Goal: Obtain resource: Download file/media

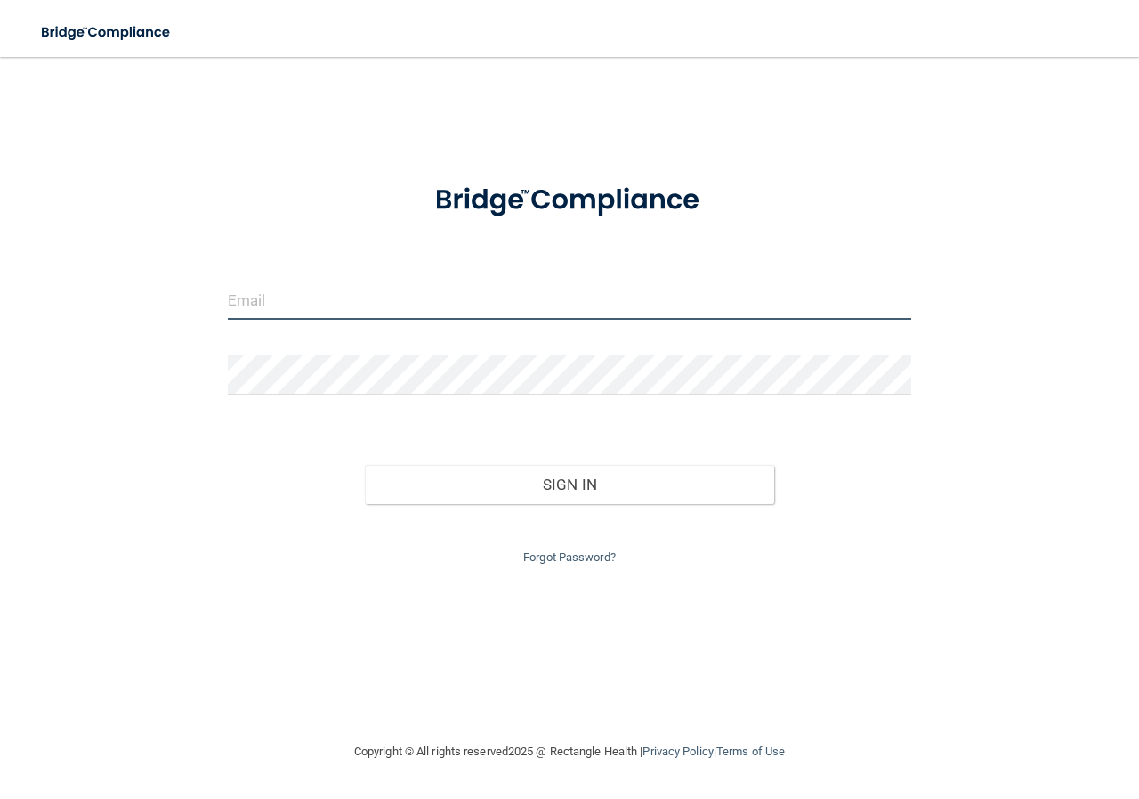
click at [304, 313] on input "email" at bounding box center [570, 300] width 684 height 40
type input "[PERSON_NAME][EMAIL_ADDRESS][PERSON_NAME][DOMAIN_NAME]"
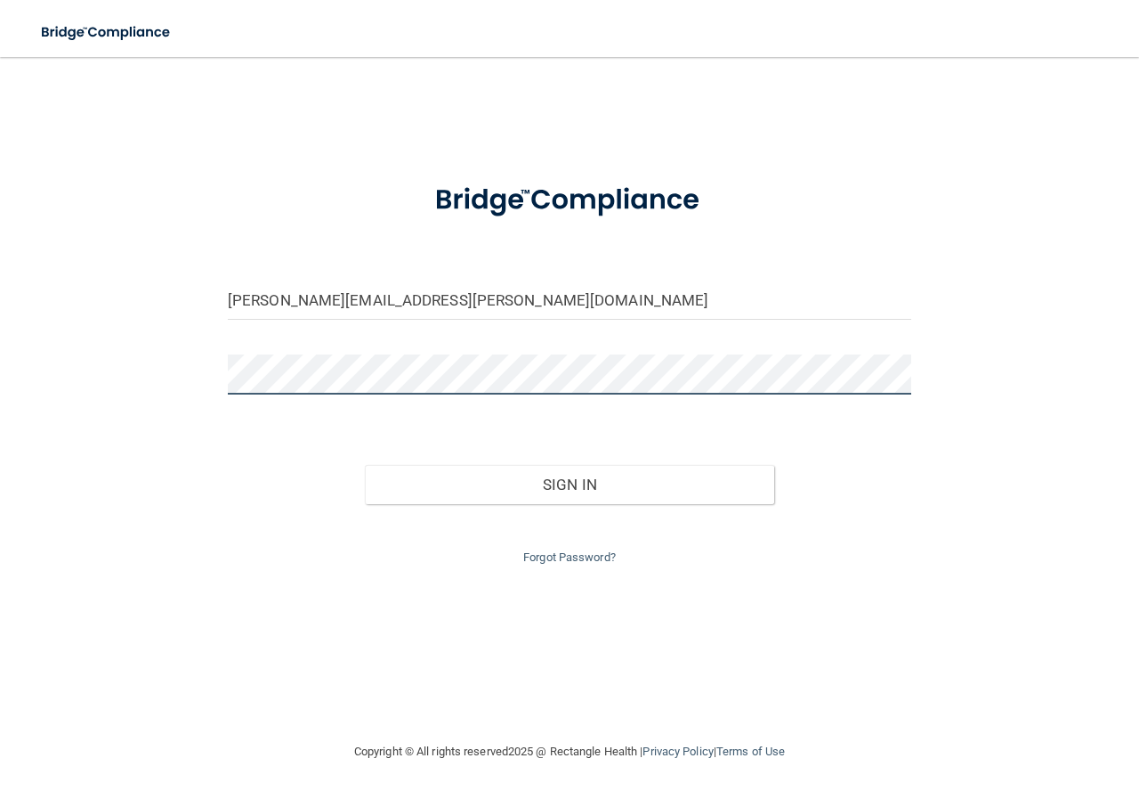
click at [365, 465] on button "Sign In" at bounding box center [570, 484] width 410 height 39
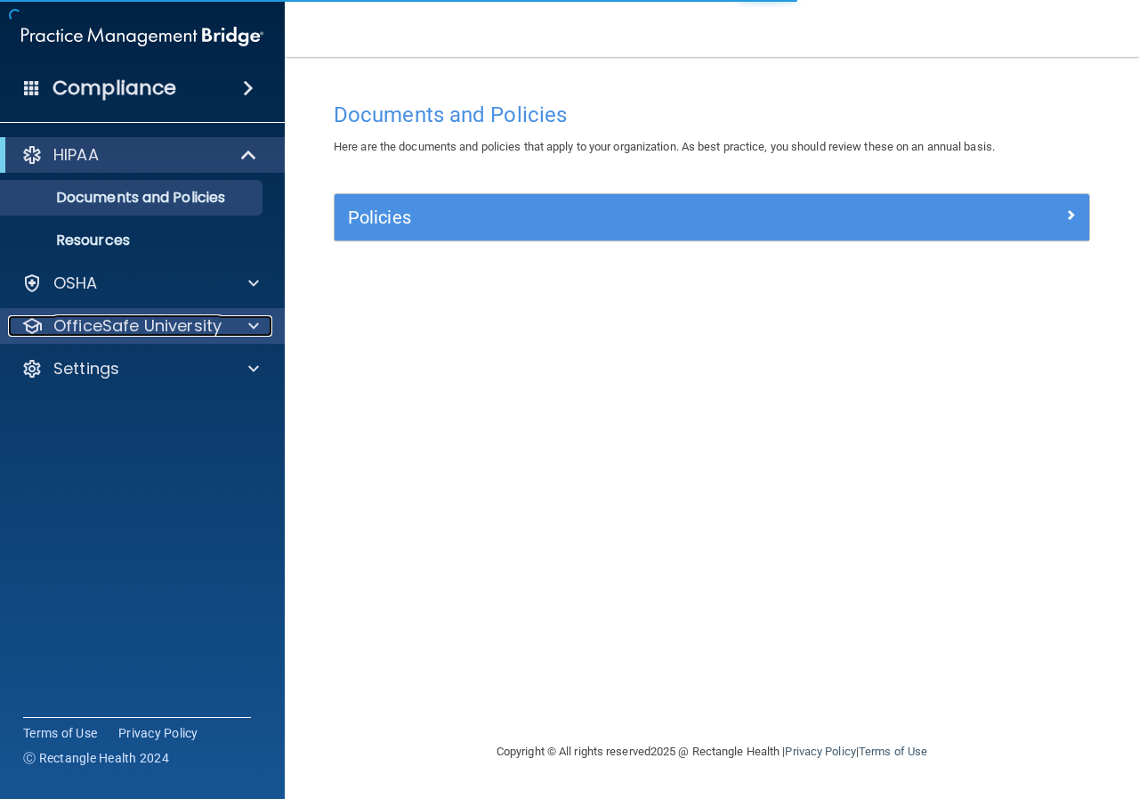
click at [116, 332] on p "OfficeSafe University" at bounding box center [137, 325] width 168 height 21
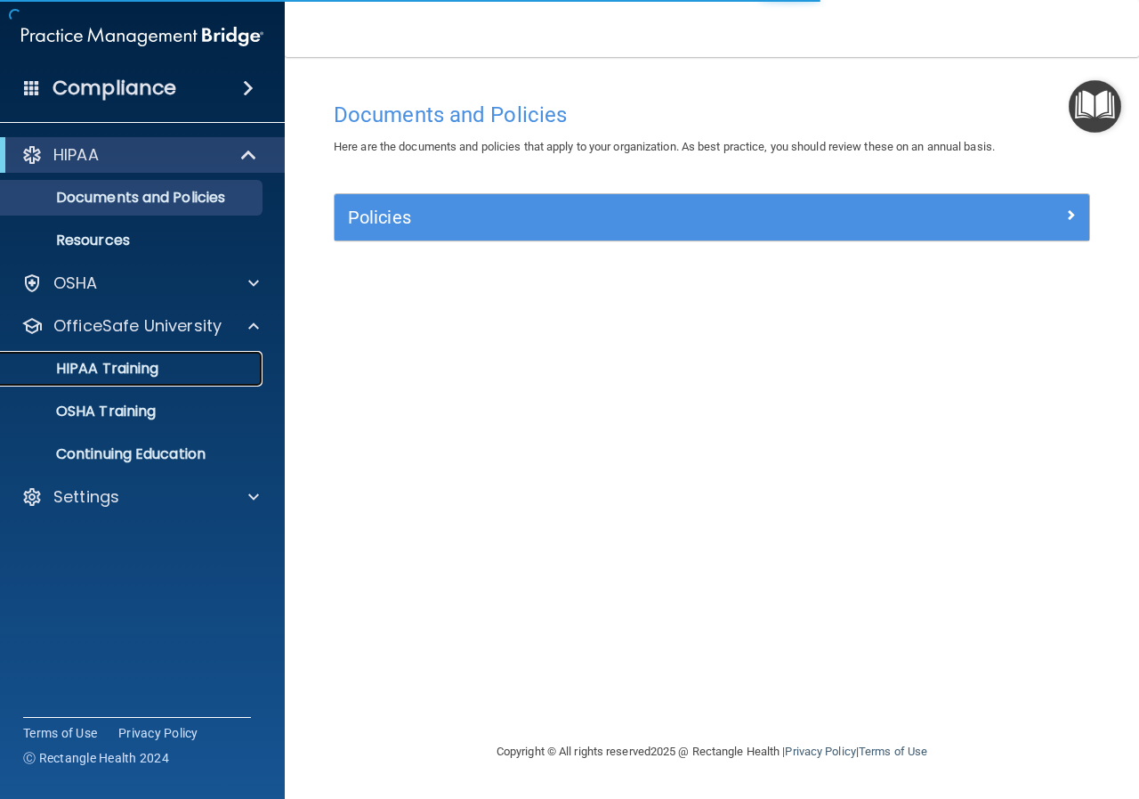
click at [126, 367] on p "HIPAA Training" at bounding box center [85, 369] width 147 height 18
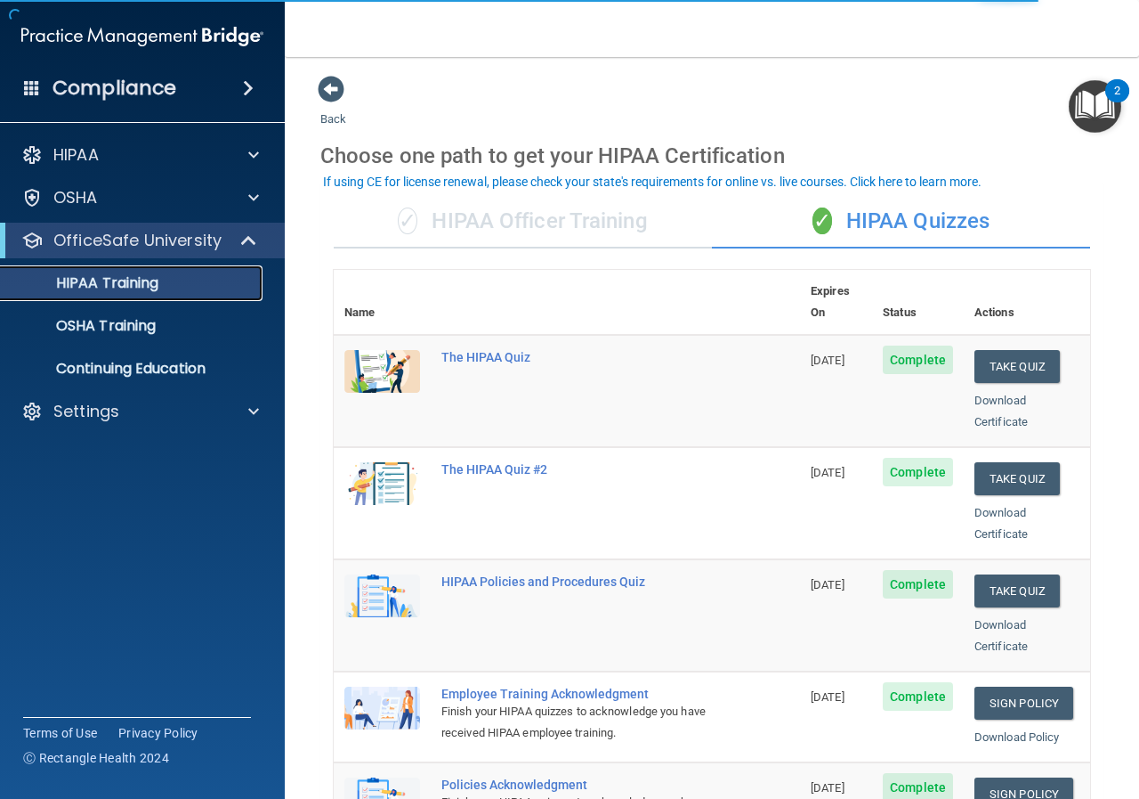
scroll to position [89, 0]
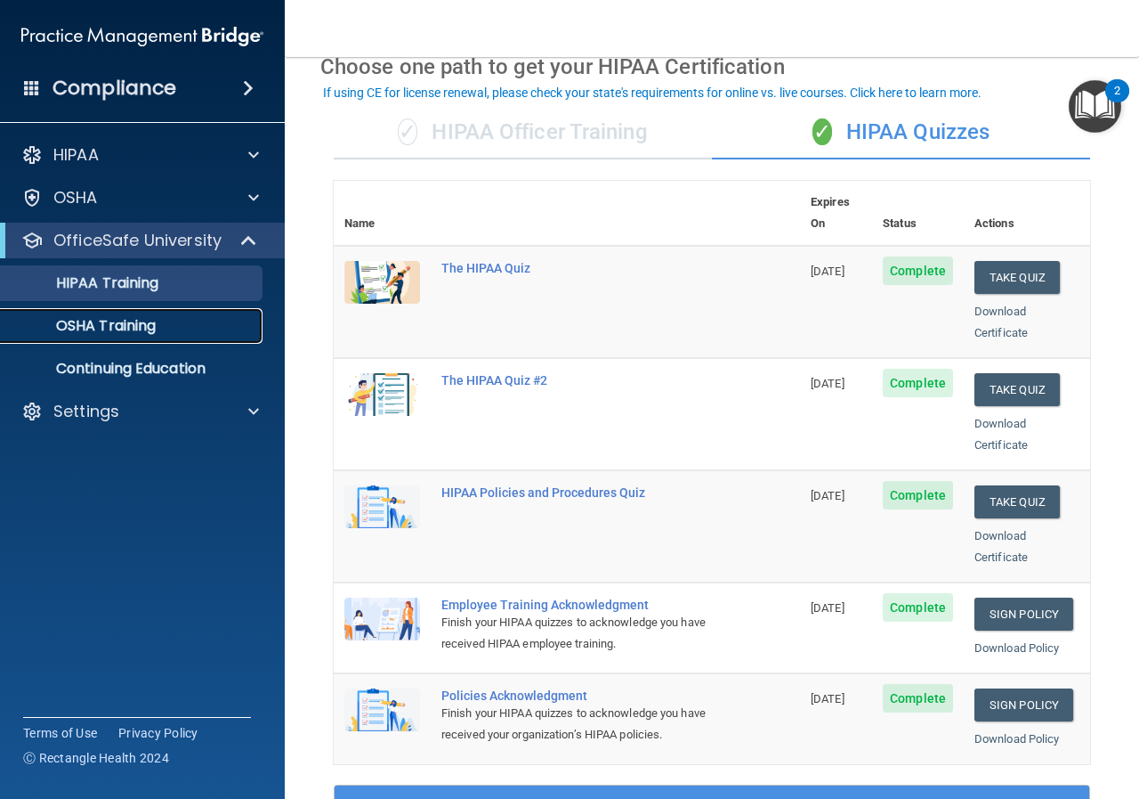
click at [120, 331] on p "OSHA Training" at bounding box center [84, 326] width 144 height 18
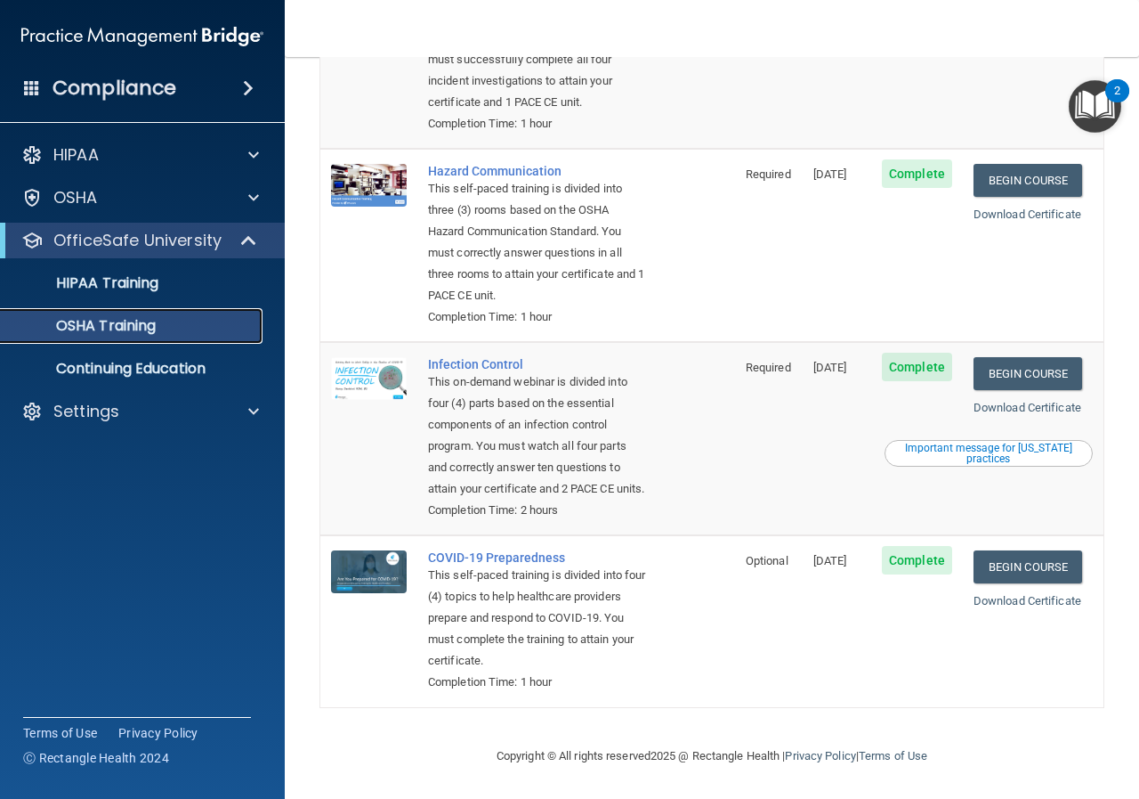
scroll to position [291, 0]
click at [1003, 401] on link "Download Certificate" at bounding box center [1028, 407] width 108 height 13
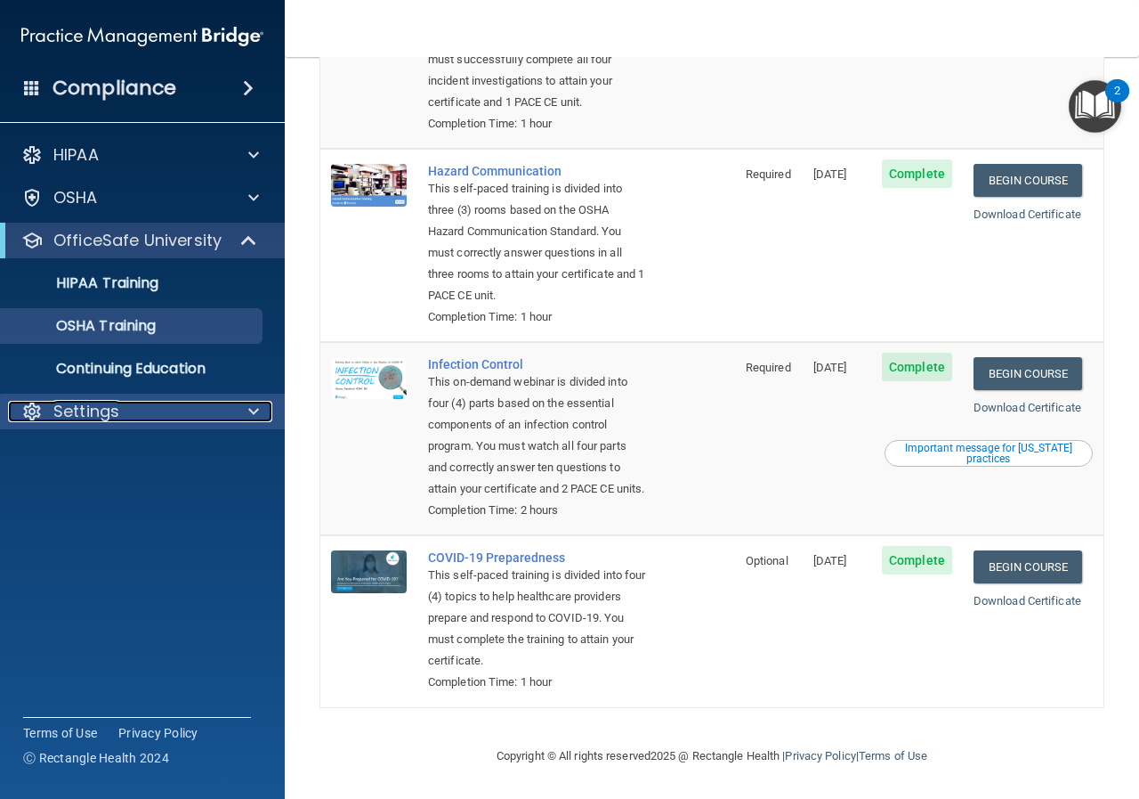
click at [86, 411] on p "Settings" at bounding box center [86, 411] width 66 height 21
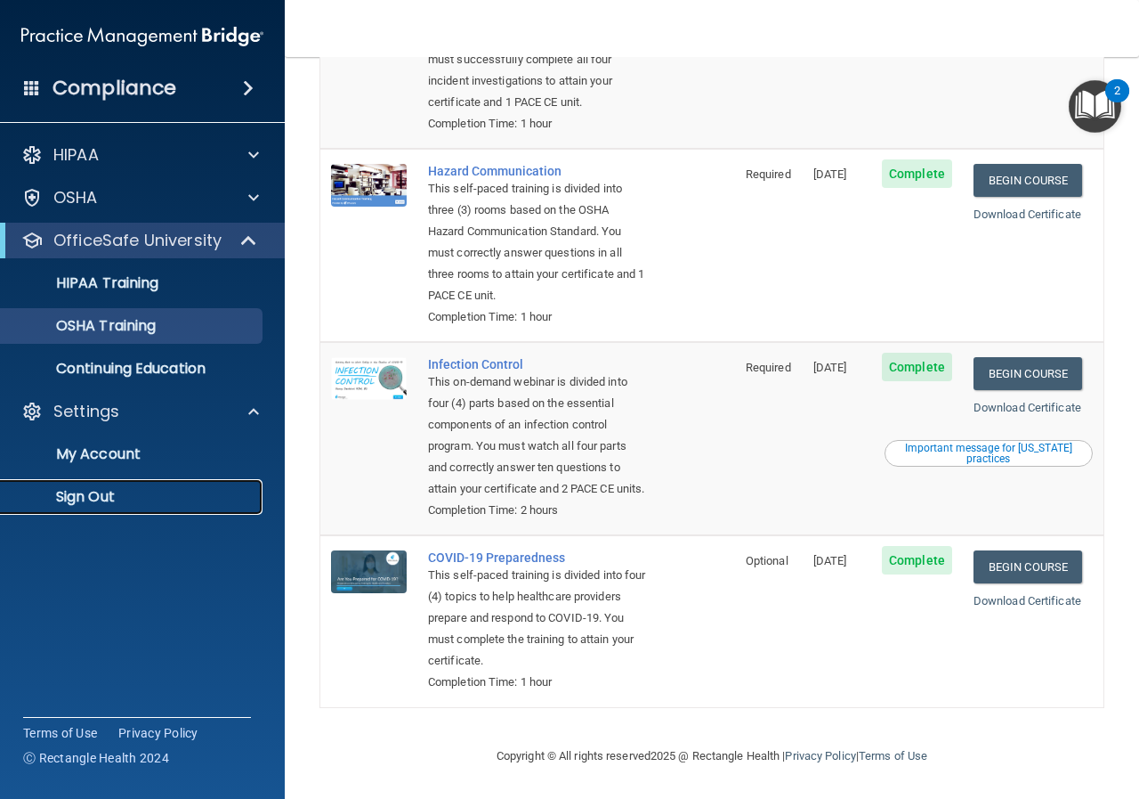
click at [79, 502] on p "Sign Out" at bounding box center [133, 497] width 243 height 18
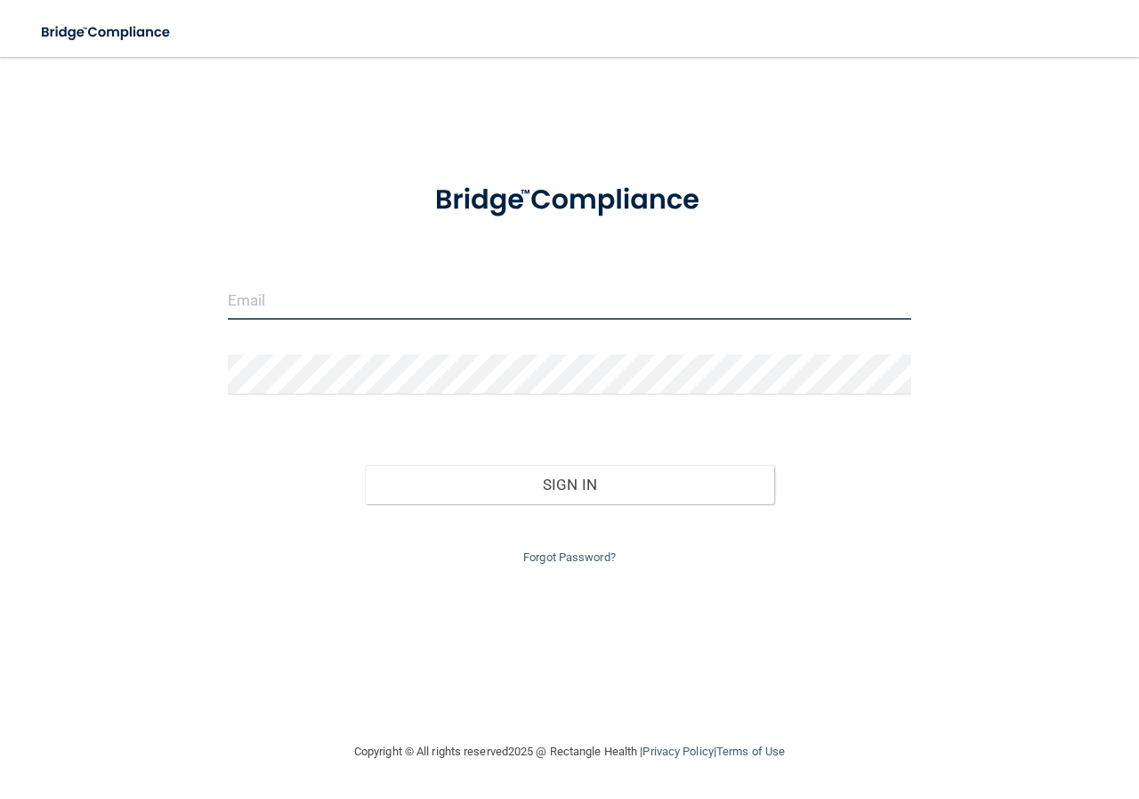
click at [411, 303] on input "email" at bounding box center [570, 300] width 684 height 40
click at [876, 589] on div "Invalid email/password. You don't have permission to access that page. Sign In …" at bounding box center [570, 399] width 1068 height 648
